Goal: Task Accomplishment & Management: Use online tool/utility

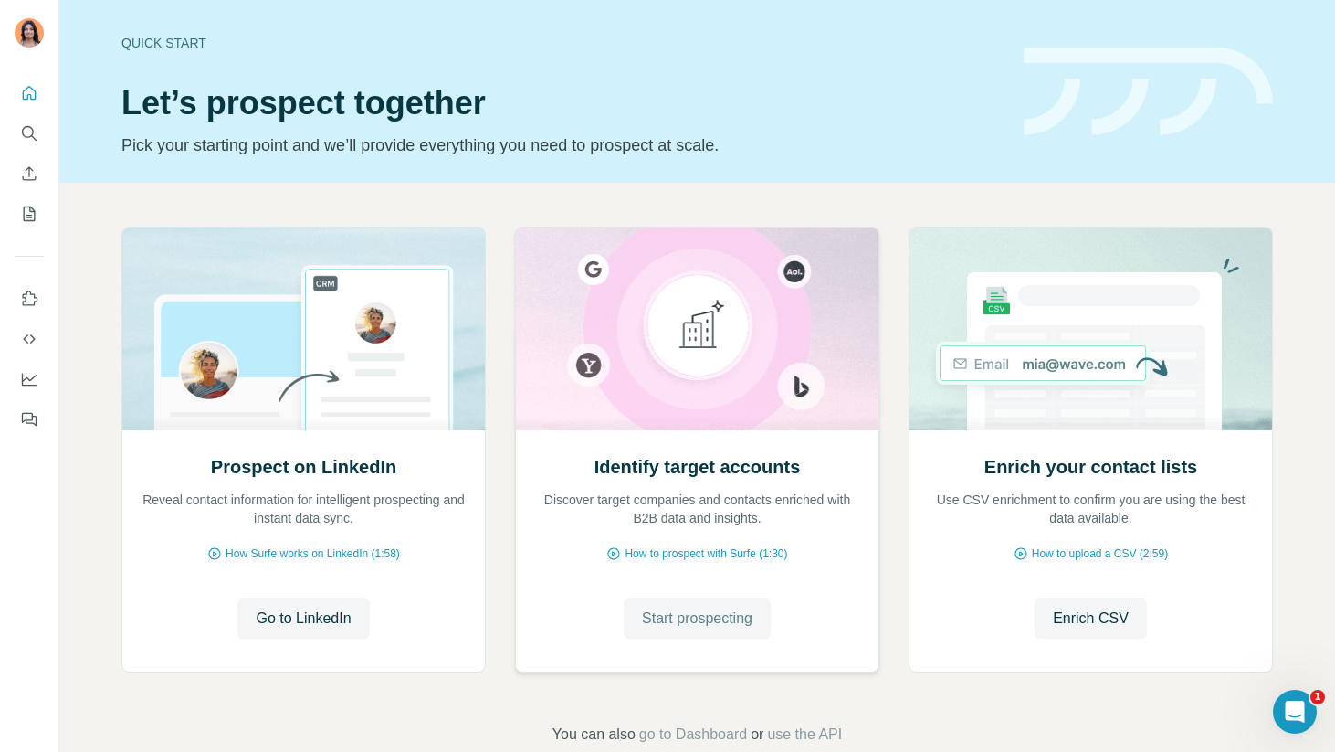
click at [677, 623] on span "Start prospecting" at bounding box center [697, 618] width 111 height 22
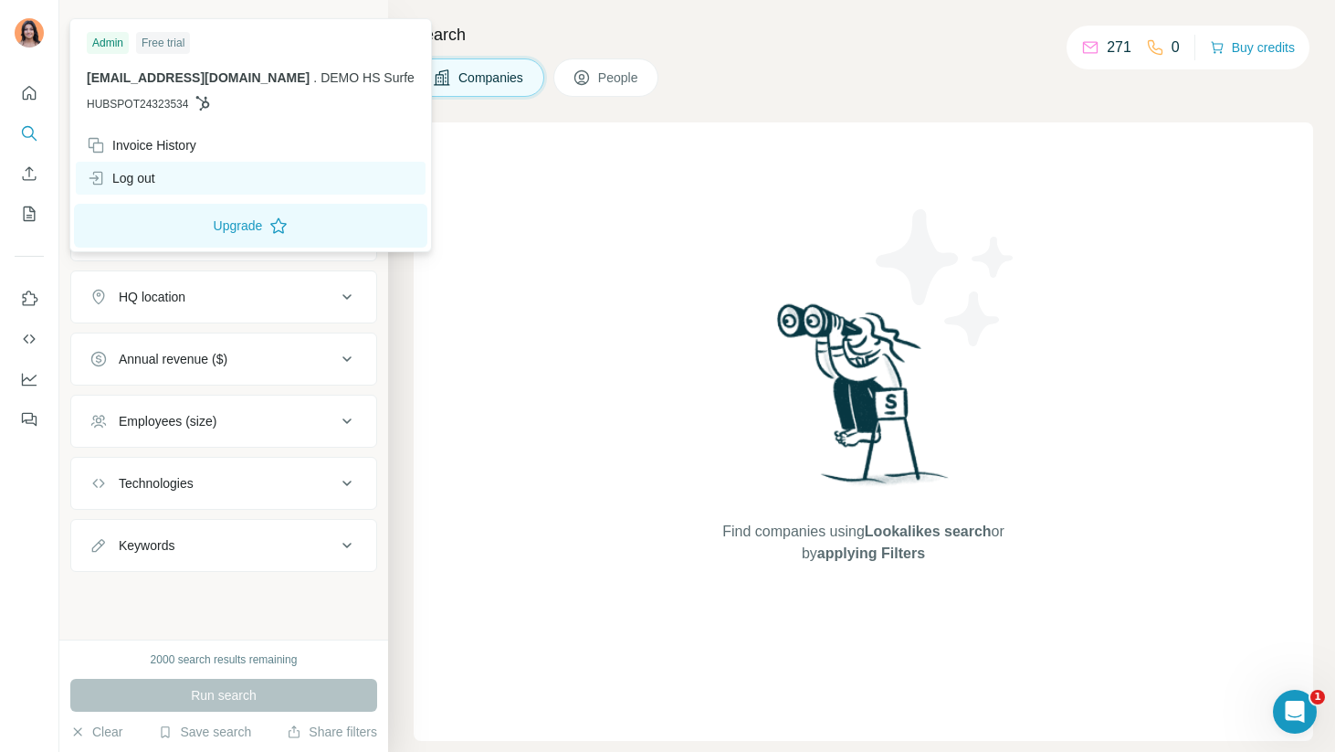
click at [130, 181] on div "Log out" at bounding box center [121, 178] width 69 height 18
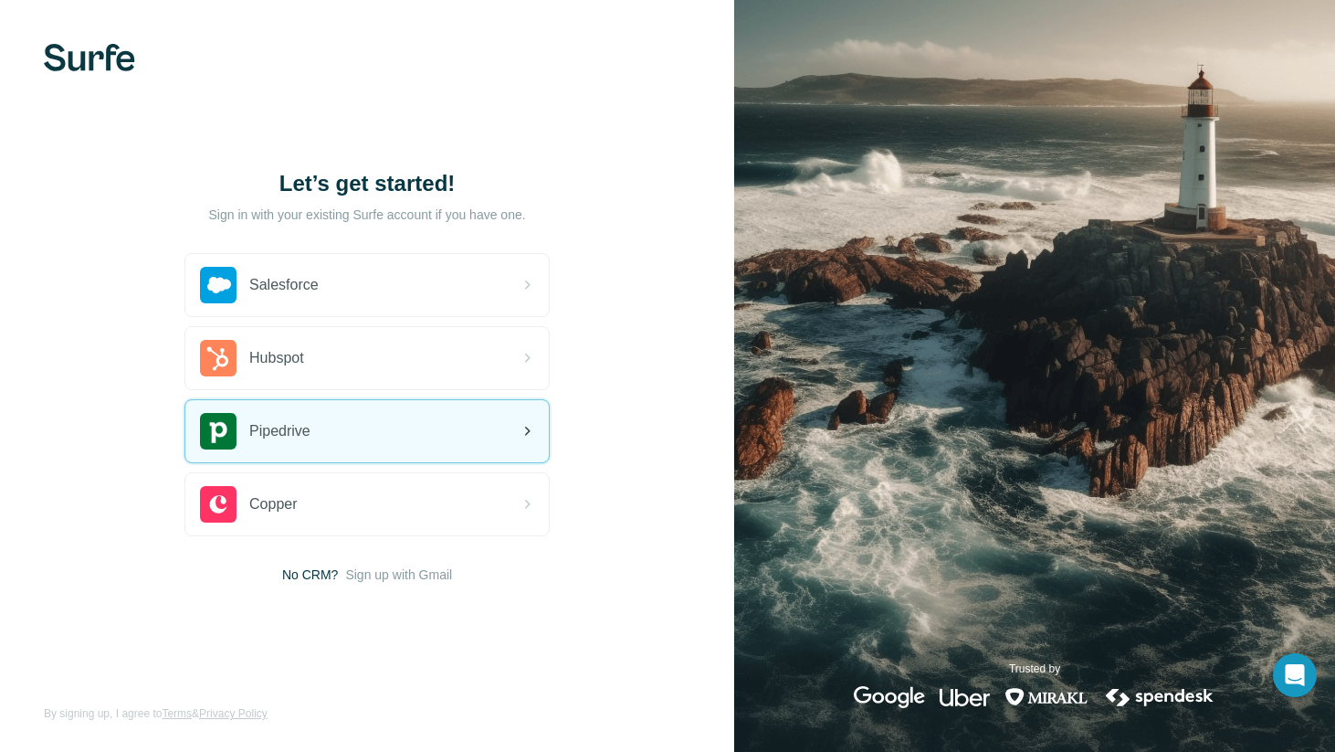
click at [324, 428] on div "Pipedrive" at bounding box center [367, 431] width 364 height 62
click at [472, 419] on div "Pipedrive" at bounding box center [367, 431] width 364 height 62
click at [493, 431] on div "Pipedrive" at bounding box center [367, 431] width 364 height 62
click at [351, 410] on div "Pipedrive" at bounding box center [367, 431] width 364 height 62
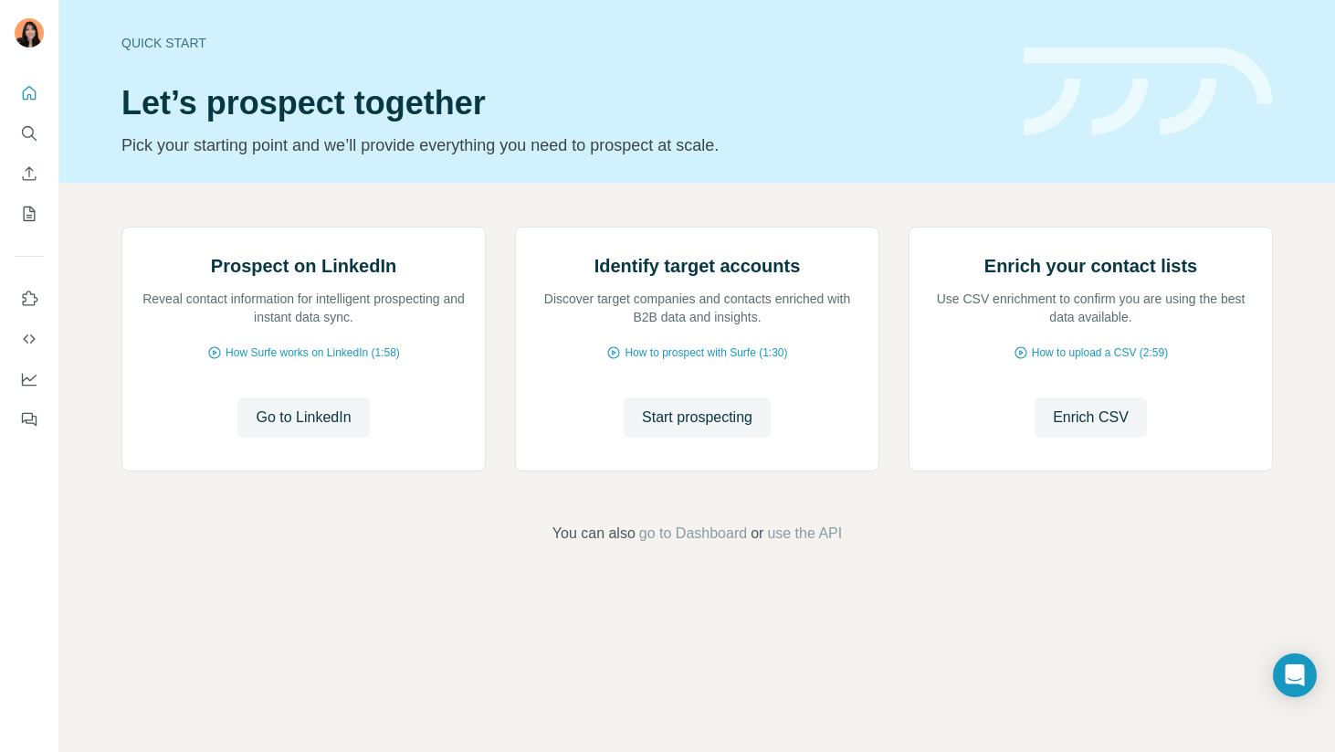
click at [311, 428] on span "Go to LinkedIn" at bounding box center [303, 417] width 95 height 22
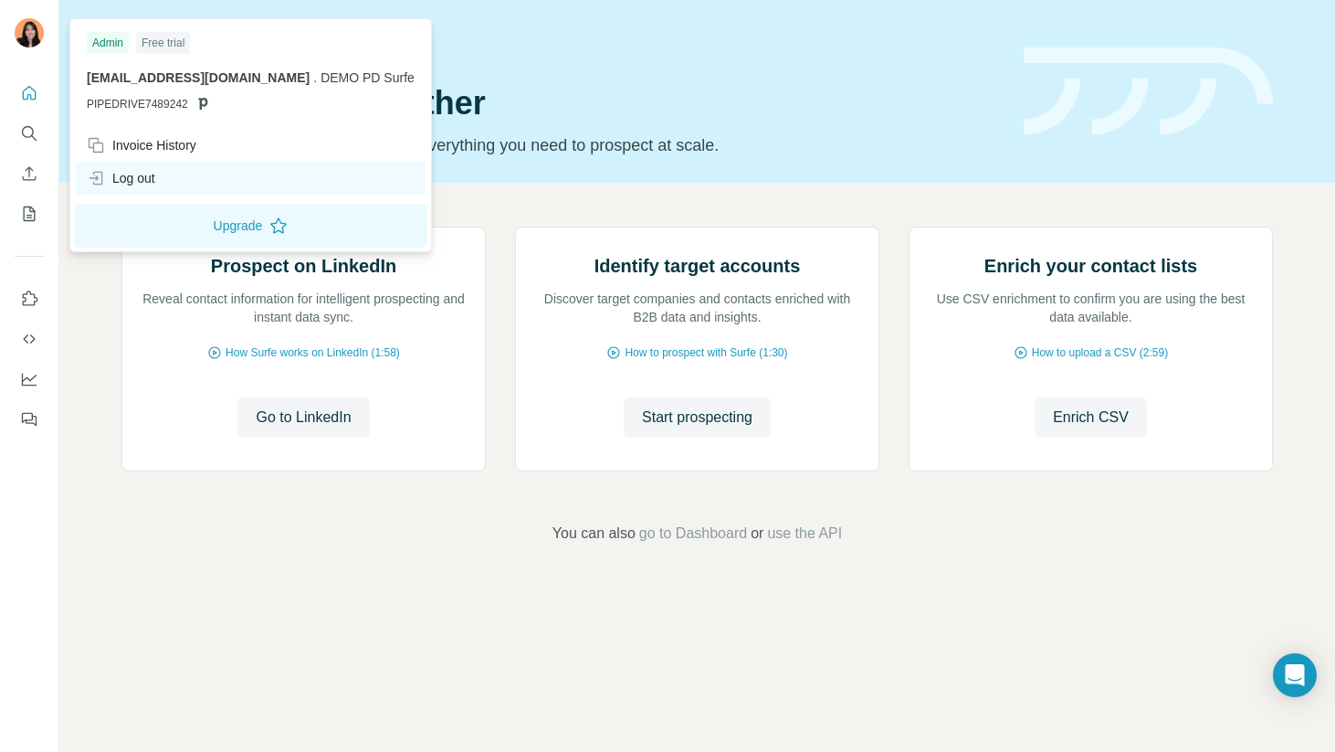
click at [120, 183] on div "Log out" at bounding box center [121, 178] width 69 height 18
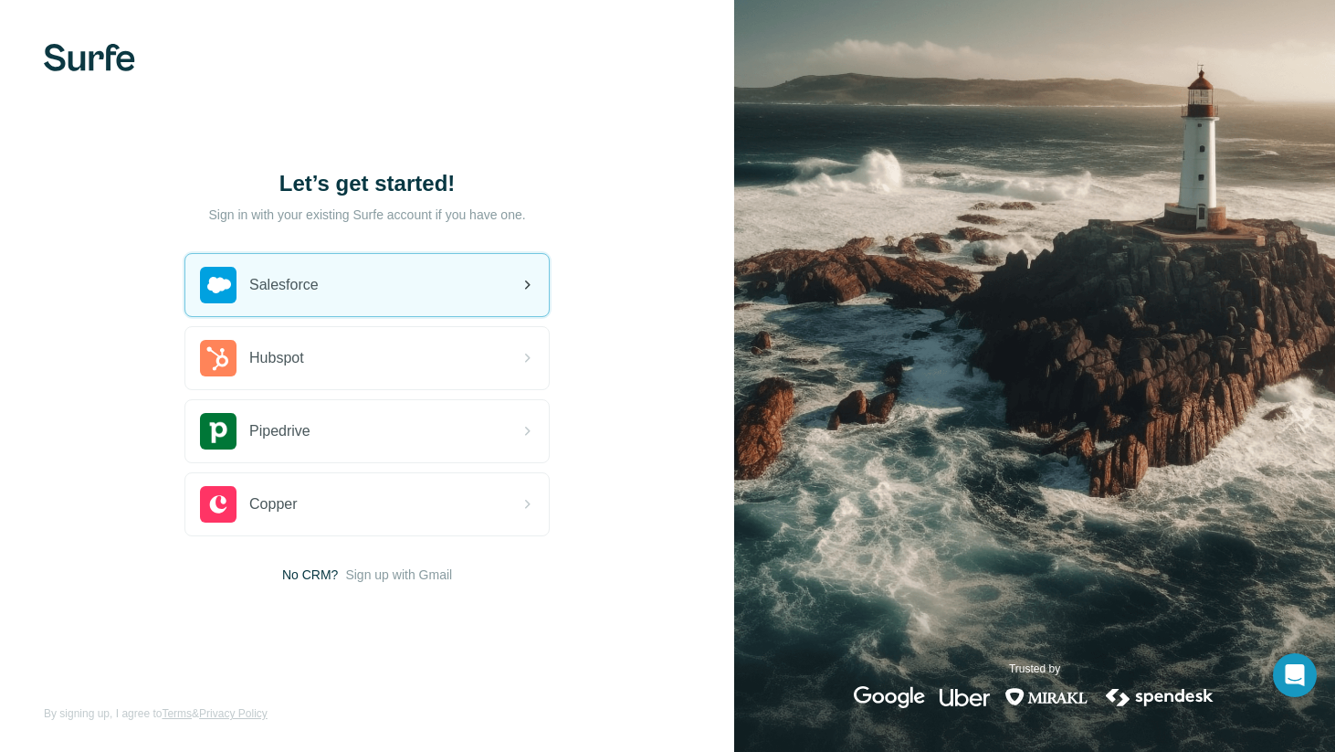
click at [211, 290] on img at bounding box center [218, 285] width 37 height 37
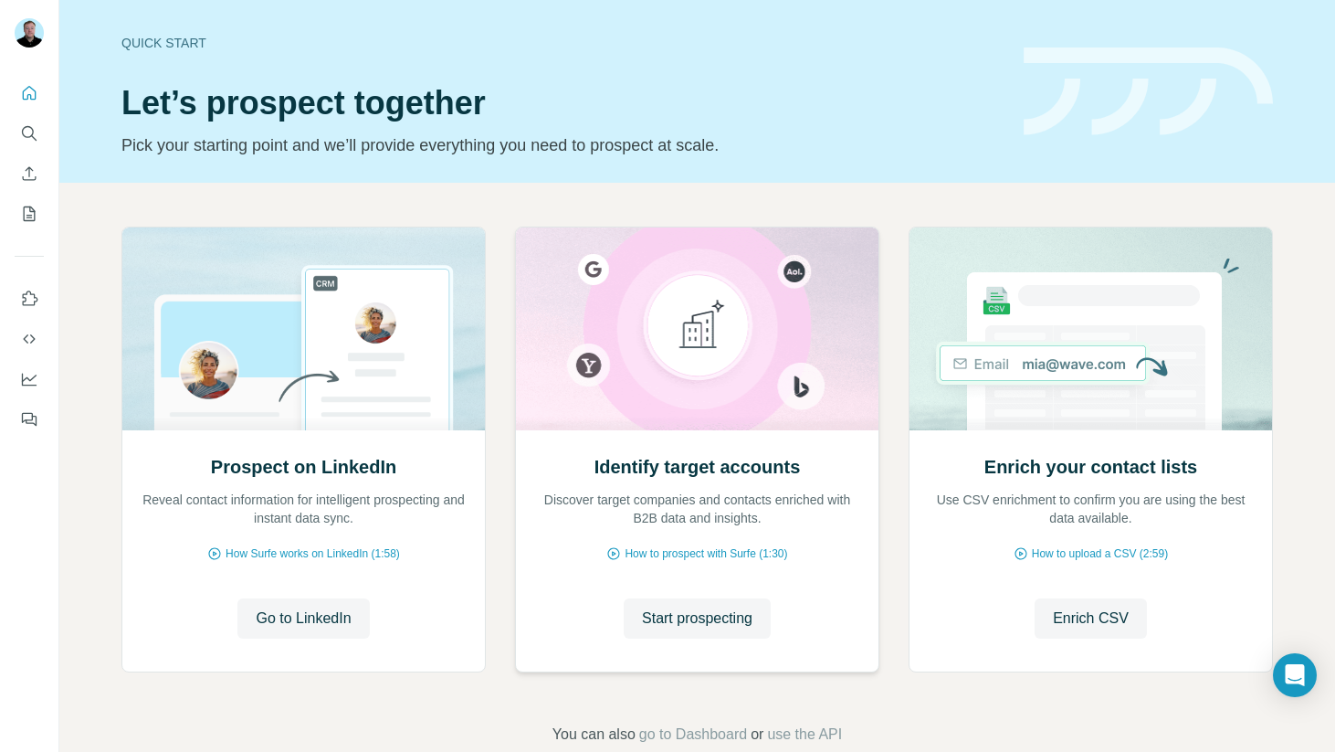
click at [616, 439] on div "Identify target accounts Discover target companies and contacts enriched with B…" at bounding box center [697, 549] width 363 height 243
click at [683, 615] on span "Start prospecting" at bounding box center [697, 618] width 111 height 22
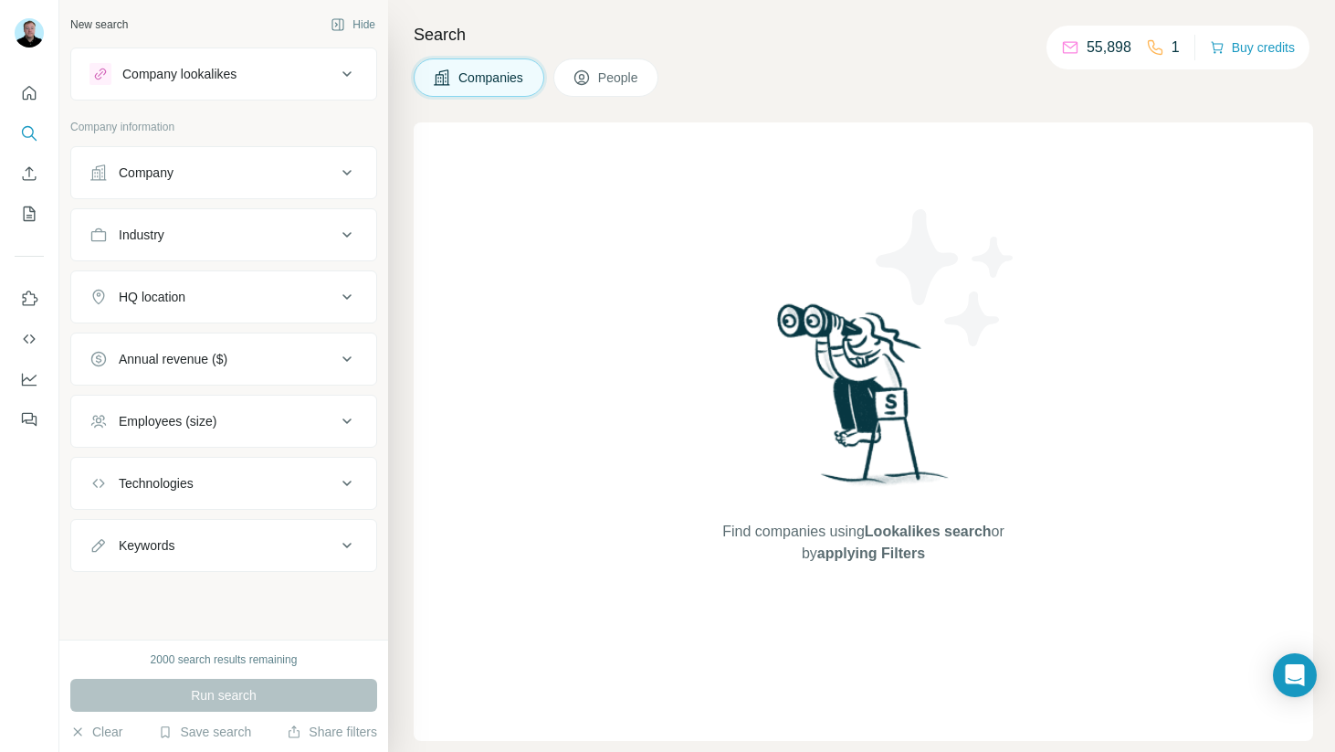
click at [1018, 139] on div "Find companies using Lookalikes search or by applying Filters" at bounding box center [864, 431] width 329 height 618
click at [192, 167] on div "Company" at bounding box center [213, 173] width 247 height 18
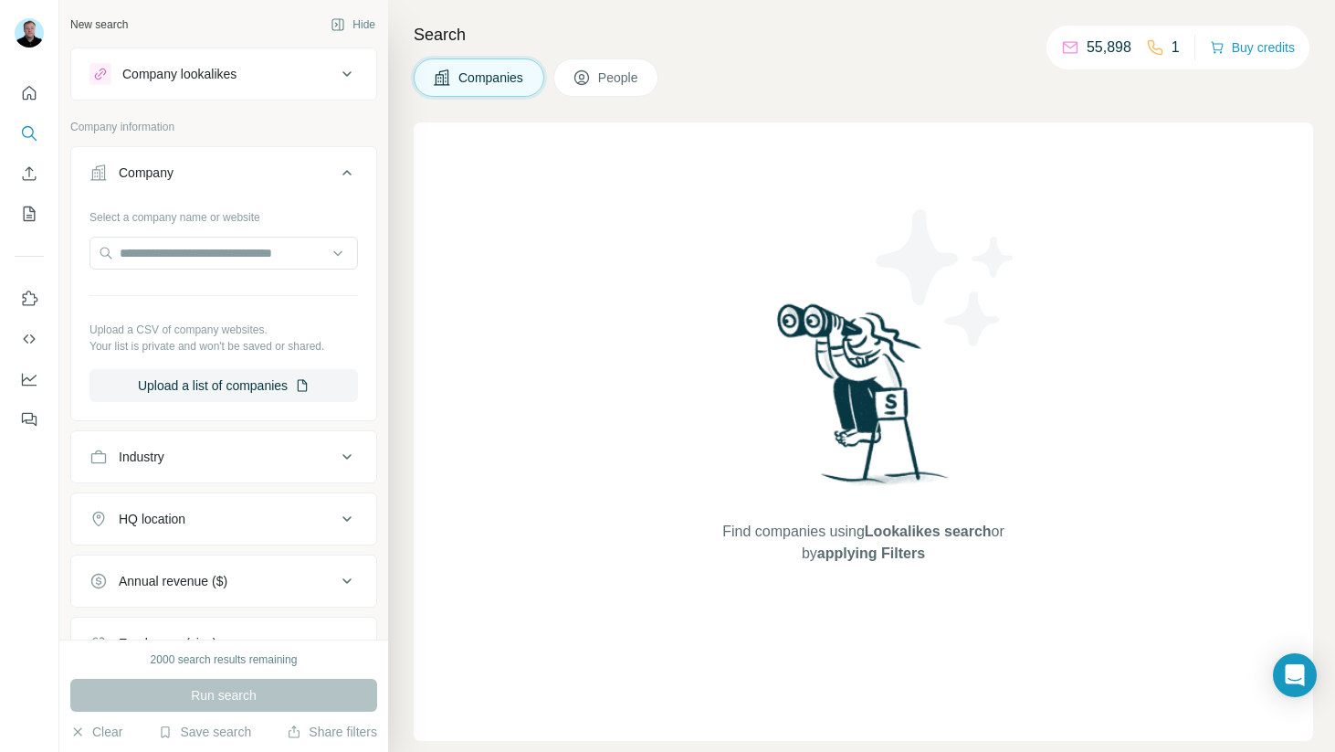
click at [141, 91] on button "Company lookalikes" at bounding box center [223, 74] width 305 height 44
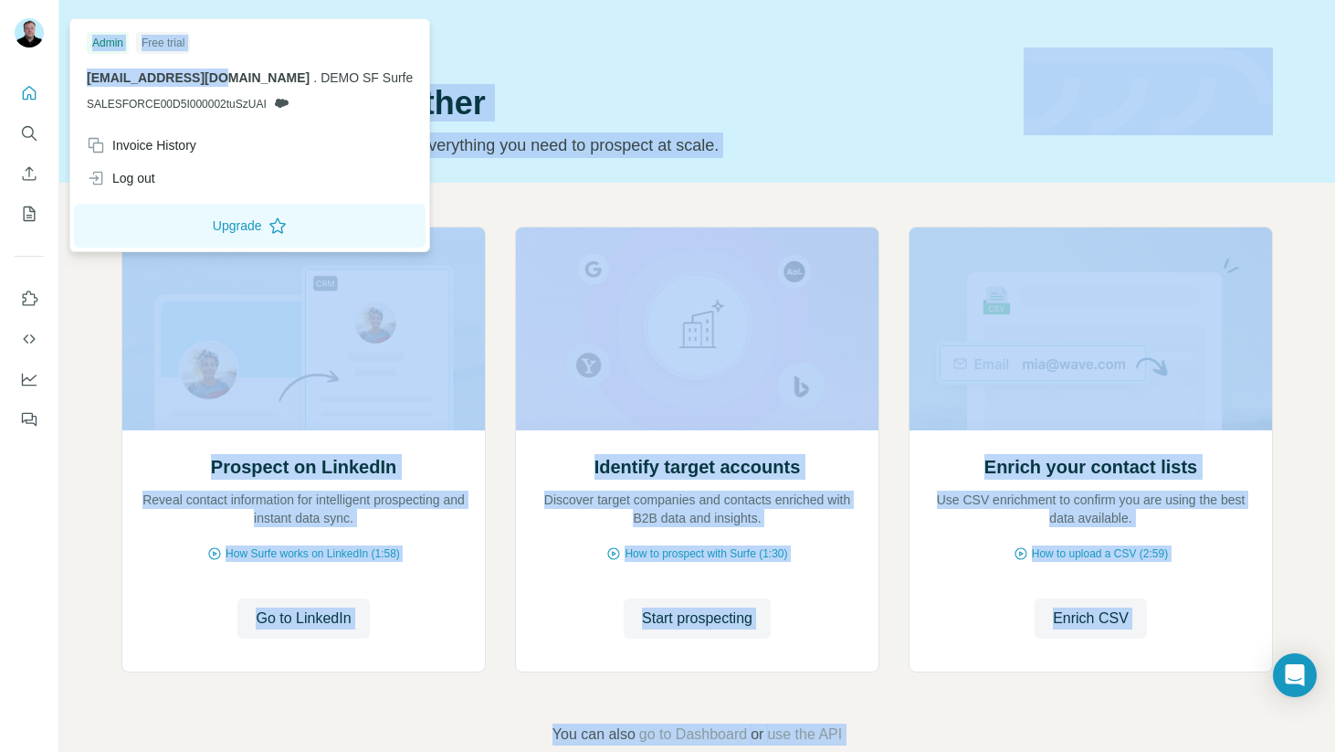
drag, startPoint x: 208, startPoint y: 81, endPoint x: 59, endPoint y: 81, distance: 148.9
click at [59, 81] on body "Quick start Let’s prospect together Pick your starting point and we’ll provide …" at bounding box center [667, 376] width 1335 height 752
click at [182, 81] on span "[EMAIL_ADDRESS][DOMAIN_NAME]" at bounding box center [198, 77] width 223 height 15
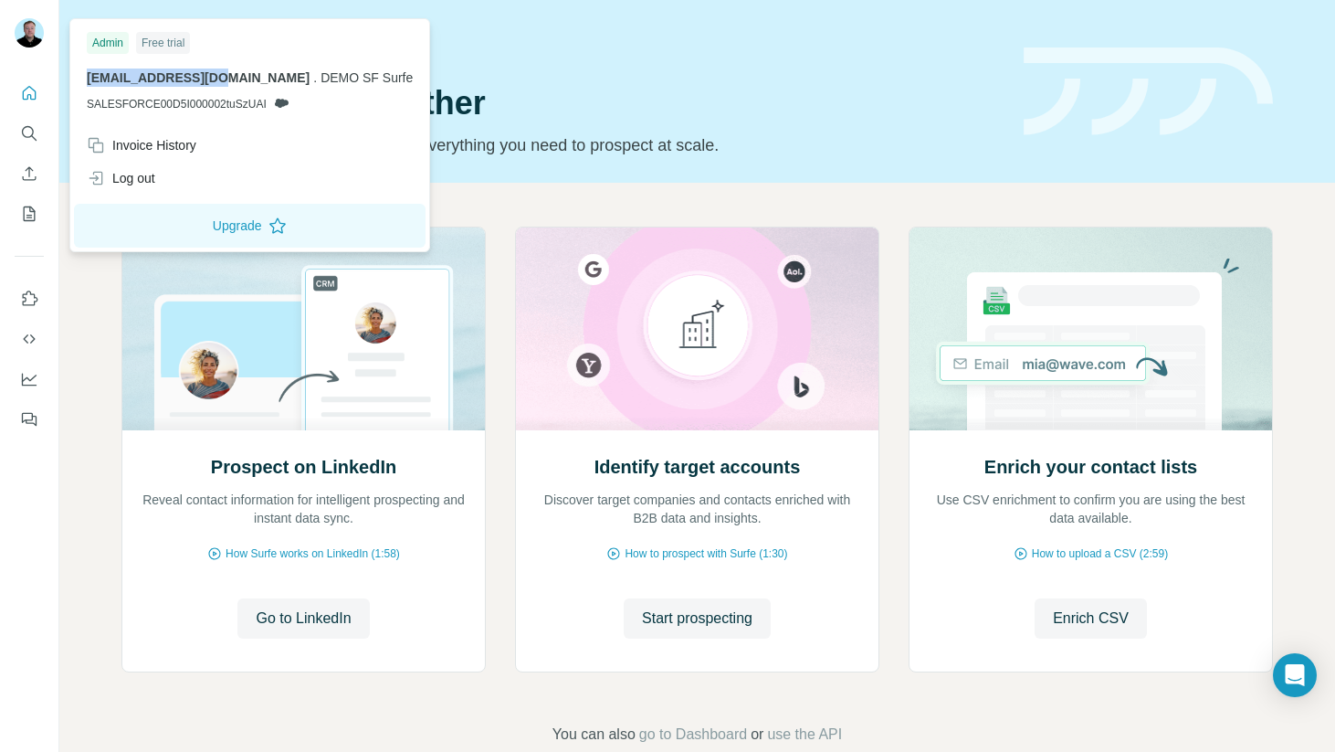
drag, startPoint x: 207, startPoint y: 81, endPoint x: 85, endPoint y: 84, distance: 122.4
click at [85, 84] on div "Admin Free trial [EMAIL_ADDRESS][DOMAIN_NAME] . DEMO SF Surfe SALESFORCE00D5I00…" at bounding box center [250, 76] width 352 height 106
copy span "[EMAIL_ADDRESS][DOMAIN_NAME]"
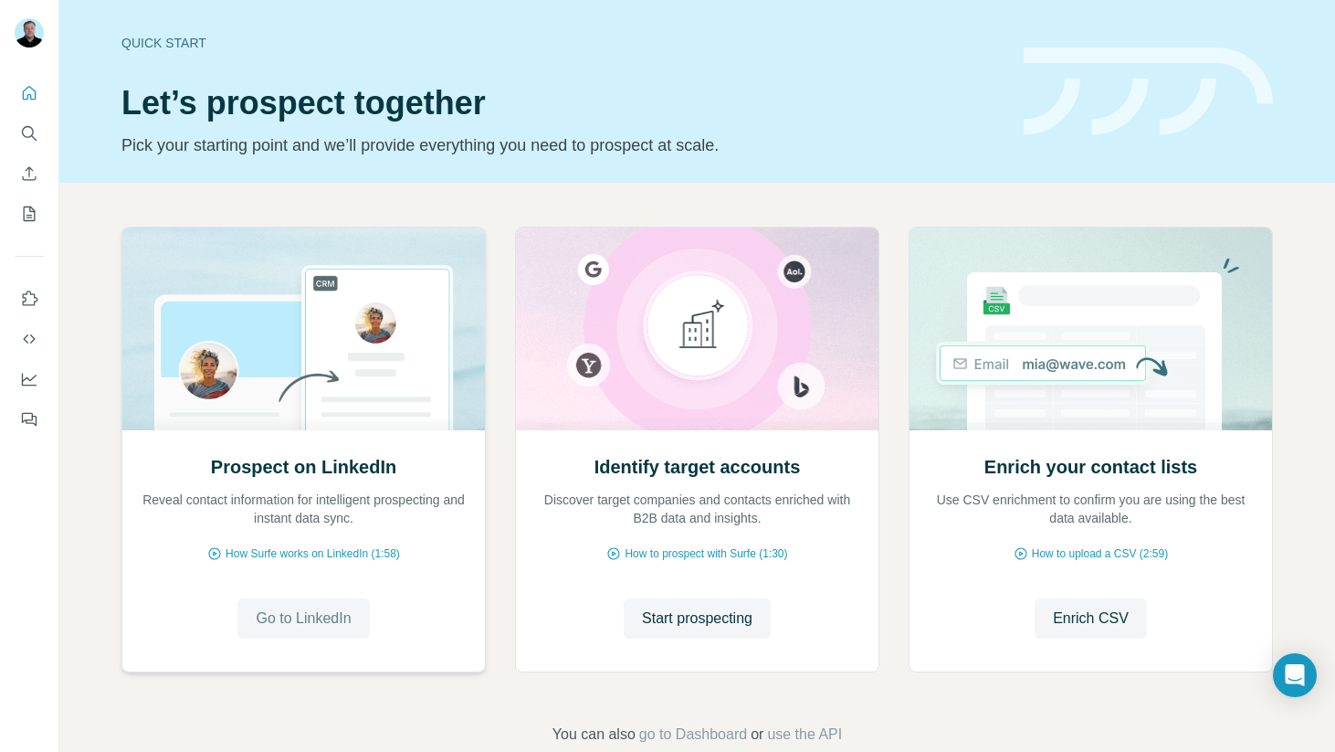
click at [310, 610] on span "Go to LinkedIn" at bounding box center [303, 618] width 95 height 22
